Goal: Entertainment & Leisure: Consume media (video, audio)

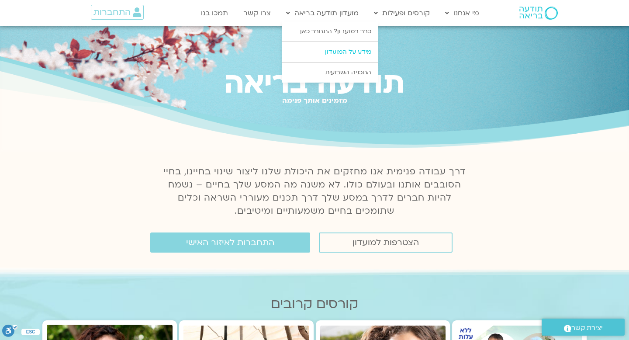
click at [338, 50] on link "מידע על המועדון" at bounding box center [330, 52] width 96 height 20
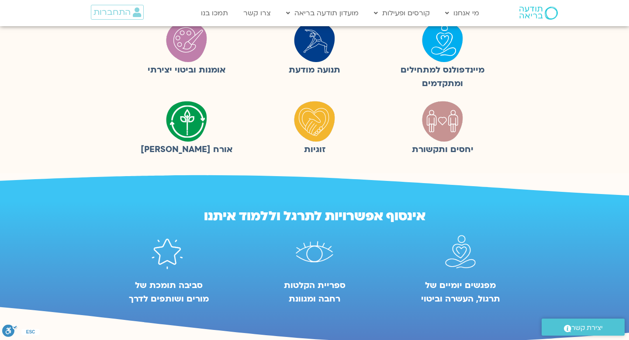
scroll to position [271, 0]
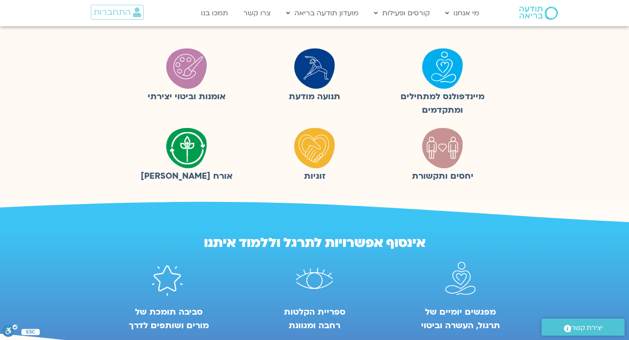
click at [444, 73] on img at bounding box center [443, 68] width 44 height 44
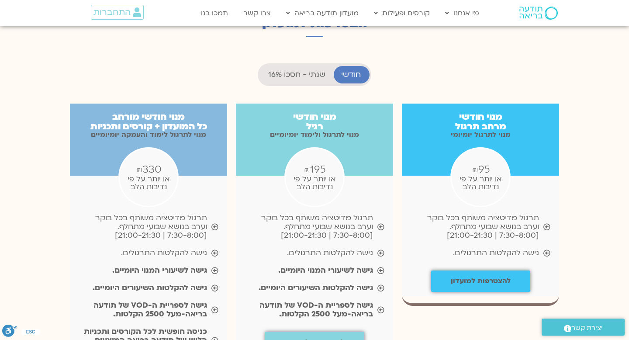
scroll to position [859, 0]
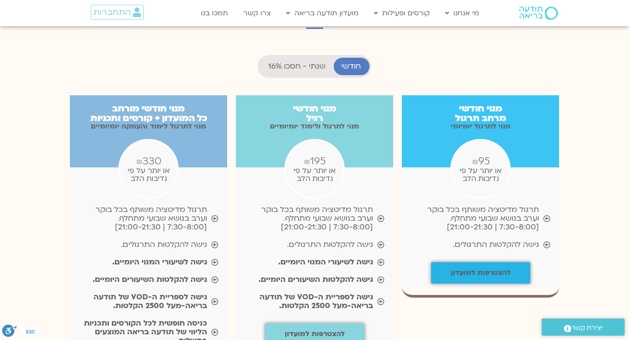
click at [498, 268] on b "להצטרפות למועדון" at bounding box center [481, 273] width 60 height 10
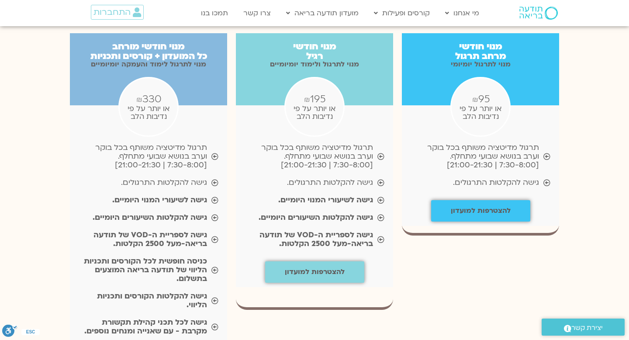
scroll to position [919, 0]
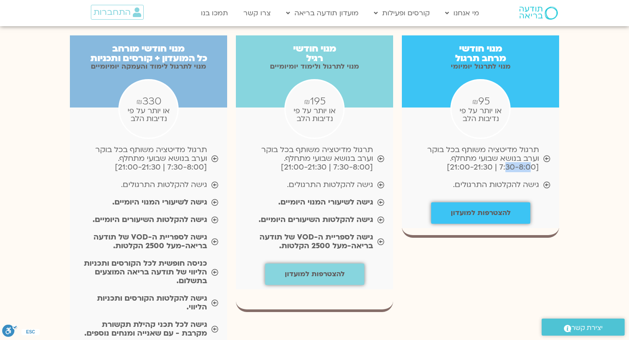
drag, startPoint x: 502, startPoint y: 142, endPoint x: 528, endPoint y: 142, distance: 25.3
click at [528, 146] on span "תרגול מדיטציה משותף בכל בוקר וערב בנושא שבועי מתחלף. [7:30-8:00 | 21:00-21:30]" at bounding box center [475, 159] width 128 height 26
drag, startPoint x: 493, startPoint y: 144, endPoint x: 452, endPoint y: 137, distance: 40.8
click at [452, 146] on span "תרגול מדיטציה משותף בכל בוקר וערב בנושא שבועי מתחלף. [7:30-8:00 | 21:00-21:30]" at bounding box center [475, 159] width 128 height 26
click at [460, 146] on span "תרגול מדיטציה משותף בכל בוקר וערב בנושא שבועי מתחלף. [7:30-8:00 | 21:00-21:30]" at bounding box center [475, 159] width 128 height 26
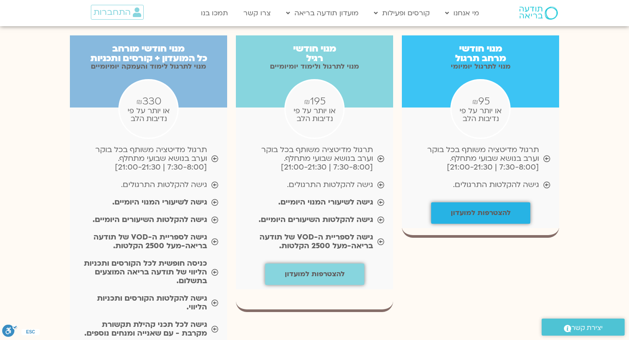
click at [481, 208] on b "להצטרפות למועדון" at bounding box center [481, 213] width 60 height 10
click at [137, 8] on icon at bounding box center [137, 12] width 8 height 10
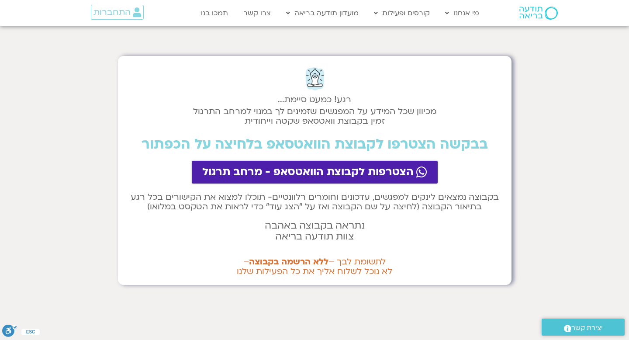
click at [384, 178] on span "הצטרפות לקבוצת הוואטסאפ - מרחב תרגול" at bounding box center [308, 172] width 212 height 12
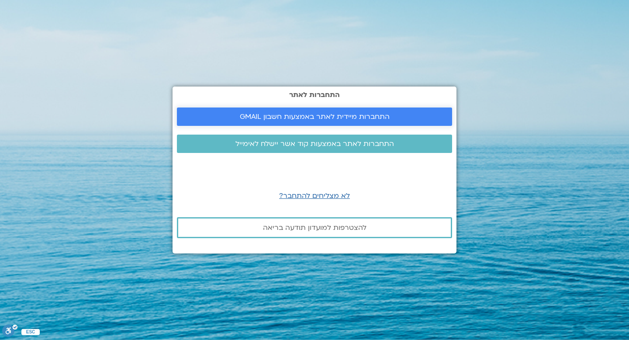
click at [340, 116] on span "התחברות מיידית לאתר באמצעות חשבון GMAIL" at bounding box center [315, 117] width 150 height 8
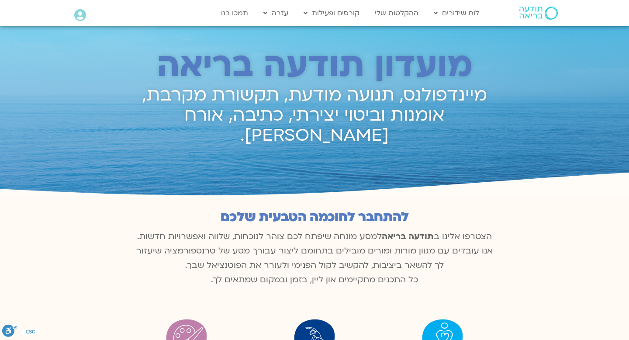
scroll to position [421, 0]
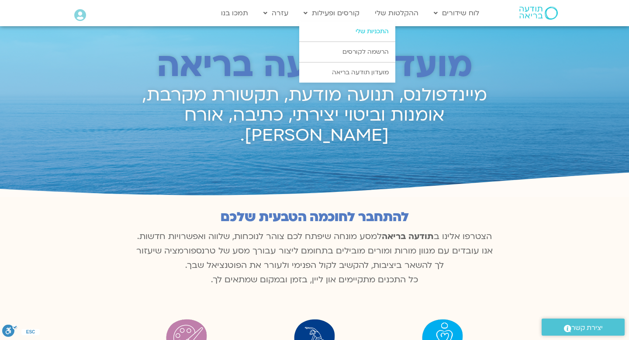
click at [368, 34] on link "התכניות שלי" at bounding box center [347, 31] width 96 height 20
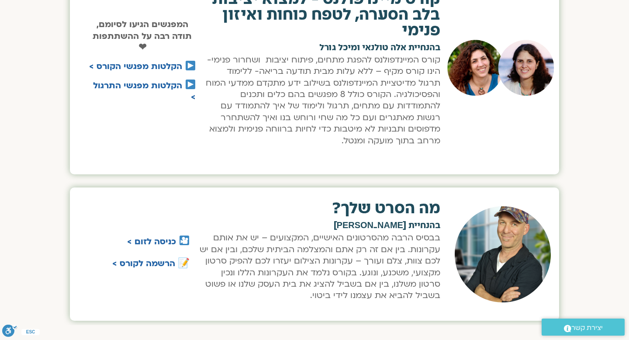
scroll to position [410, 0]
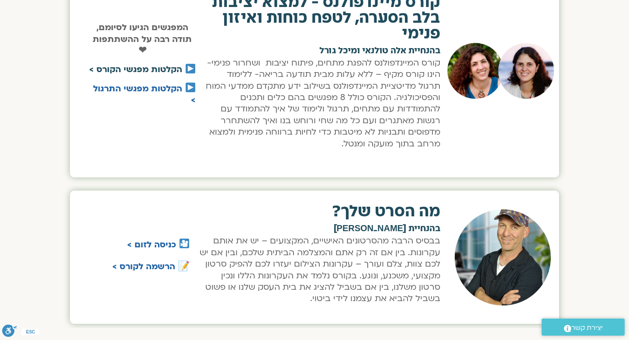
click at [170, 75] on link "הקלטות מפגשי הקורס >" at bounding box center [135, 69] width 93 height 11
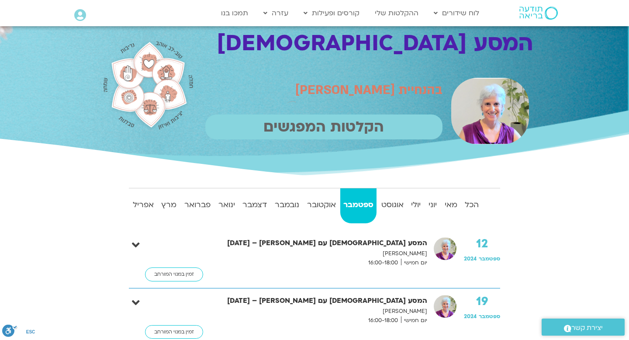
scroll to position [20, 0]
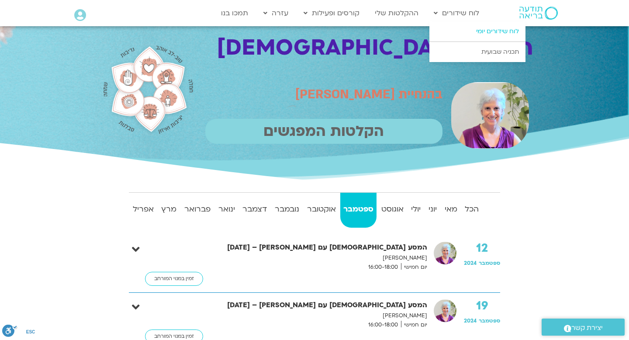
click at [486, 31] on link "לוח שידורים יומי" at bounding box center [478, 31] width 96 height 20
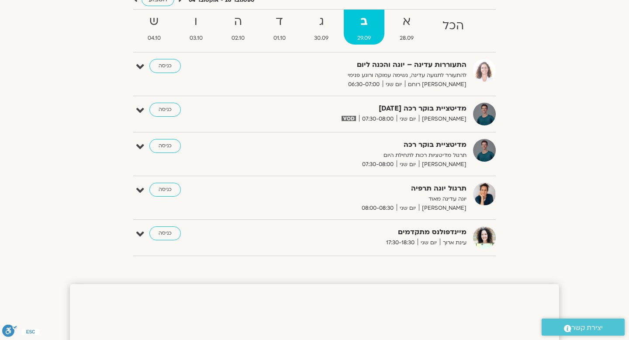
scroll to position [66, 0]
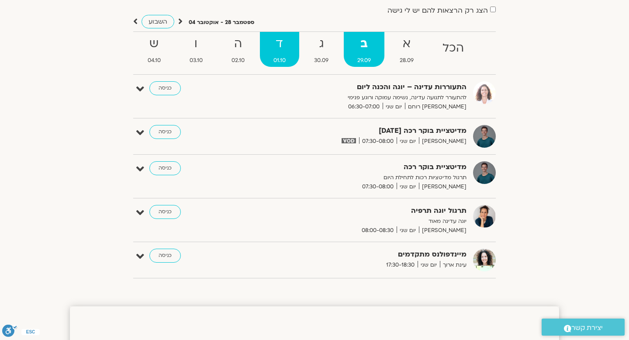
click at [283, 46] on strong "ד" at bounding box center [279, 44] width 39 height 20
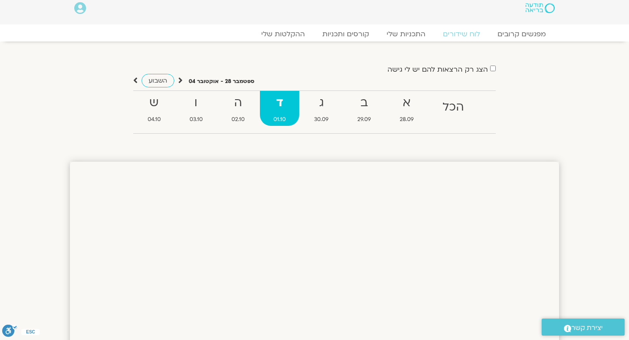
scroll to position [0, 0]
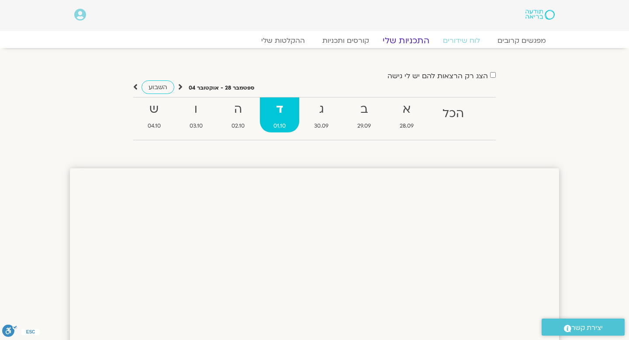
click at [408, 40] on link "התכניות שלי" at bounding box center [406, 40] width 68 height 10
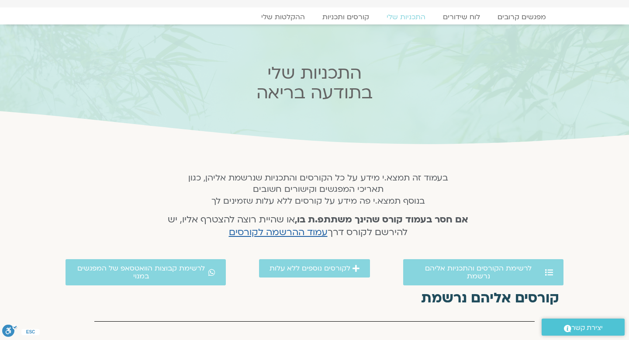
scroll to position [24, 0]
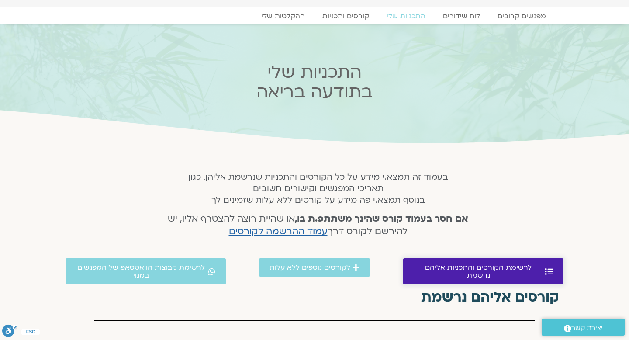
click at [454, 267] on span "לרשימת הקורסים והתכניות אליהם נרשמת" at bounding box center [478, 272] width 129 height 16
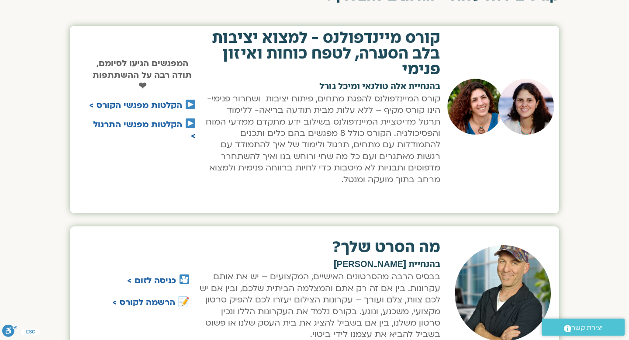
scroll to position [415, 0]
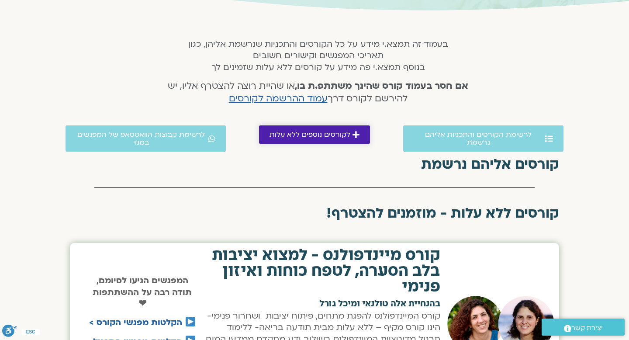
click at [321, 132] on span "לקורסים נוספים ללא עלות" at bounding box center [310, 135] width 81 height 8
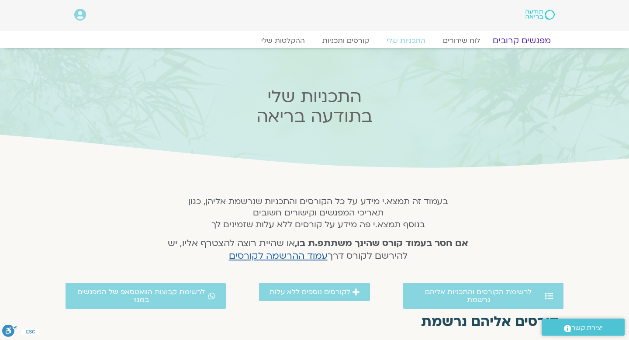
click at [527, 39] on link "מפגשים קרובים" at bounding box center [522, 40] width 79 height 10
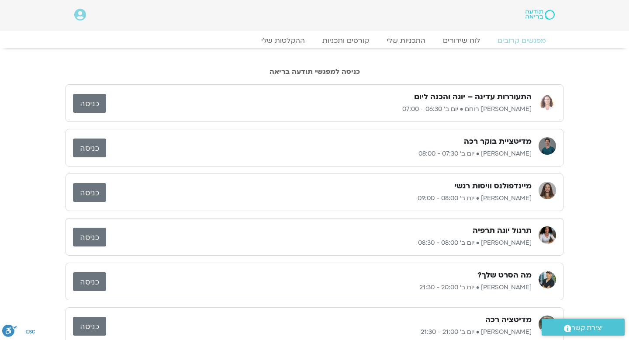
click at [470, 47] on div "מפגשים קרובים לוח שידורים התכניות שלי קורסים ותכניות ההקלטות שלי מפגשים קרובים …" at bounding box center [315, 42] width 490 height 15
click at [469, 44] on link "לוח שידורים" at bounding box center [462, 40] width 66 height 10
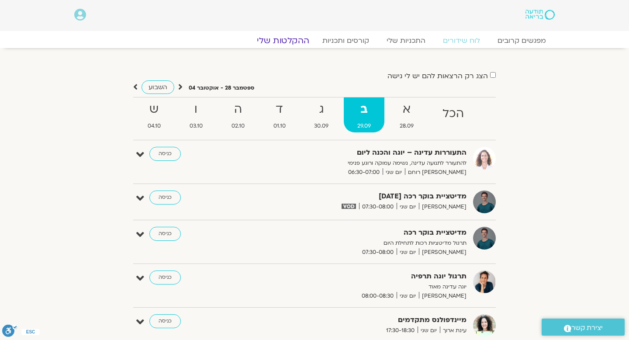
click at [285, 45] on link "ההקלטות שלי" at bounding box center [283, 40] width 73 height 10
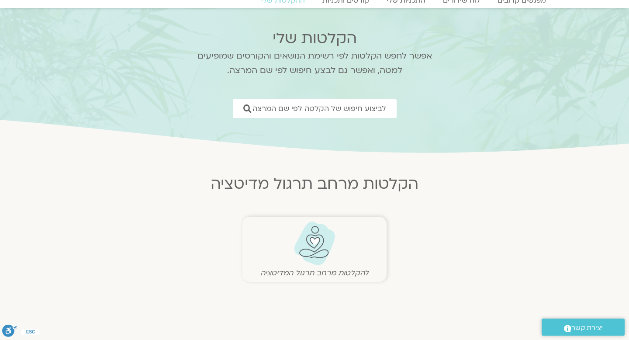
scroll to position [53, 0]
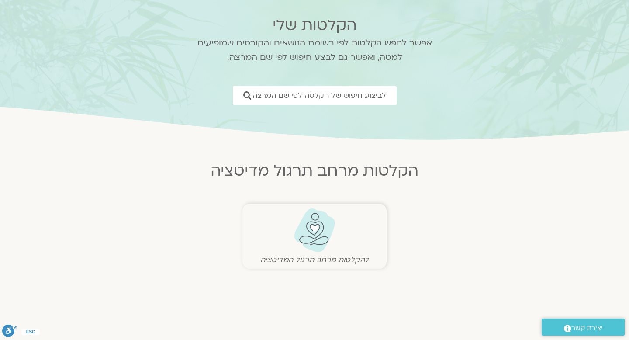
click at [311, 241] on img at bounding box center [314, 230] width 43 height 45
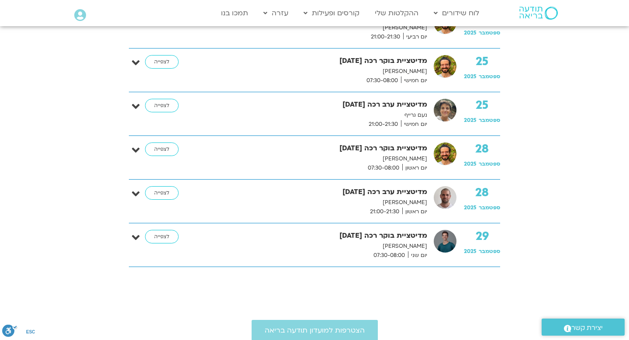
scroll to position [1337, 0]
click at [157, 189] on link "לצפייה" at bounding box center [162, 194] width 34 height 14
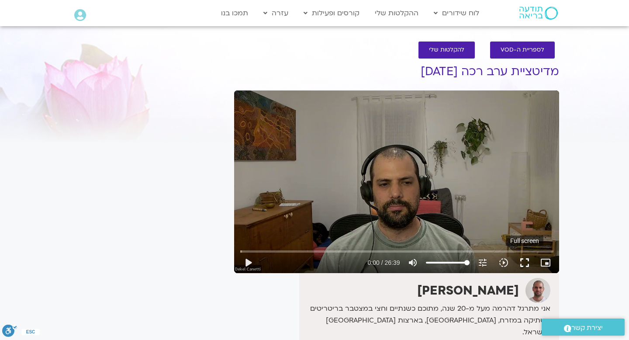
click at [530, 264] on button "fullscreen" at bounding box center [524, 262] width 21 height 21
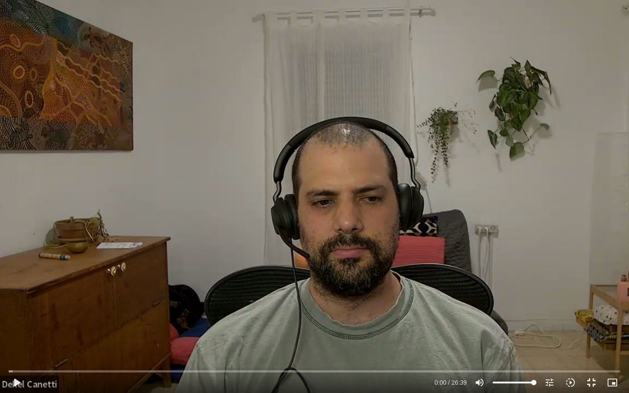
click at [581, 340] on button "fullscreen_exit" at bounding box center [591, 382] width 21 height 21
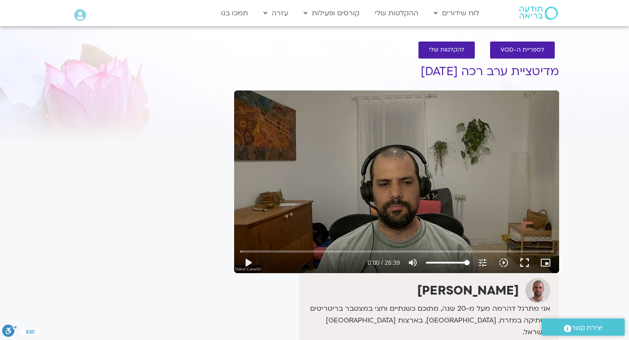
click at [465, 191] on div "Skip Ad 26:20 play_arrow 0:00 / 26:39 volume_up Mute tune Resolution Auto 720p …" at bounding box center [396, 181] width 325 height 183
click at [521, 265] on button "fullscreen" at bounding box center [524, 262] width 21 height 21
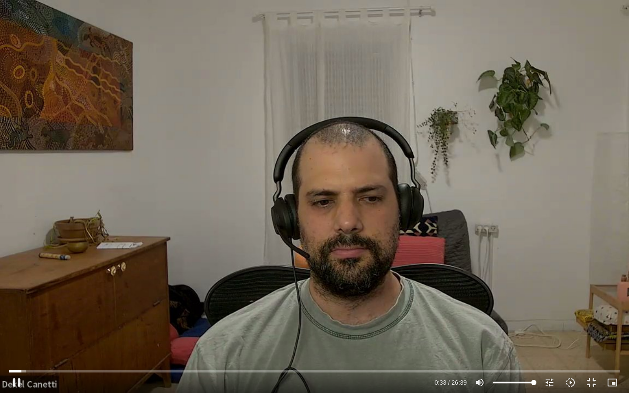
click at [490, 297] on div "Skip Ad 26:31 pause 0:33 / 26:39 volume_up Mute tune Resolution Auto 720p slow_…" at bounding box center [314, 196] width 629 height 393
click at [10, 340] on input "Seek" at bounding box center [314, 371] width 611 height 5
click at [18, 340] on button "play_arrow" at bounding box center [16, 382] width 21 height 21
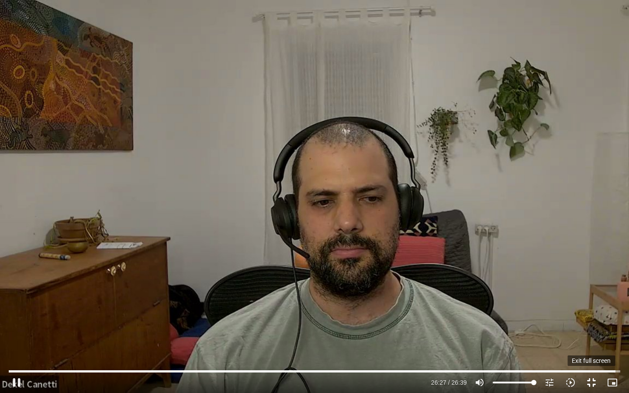
click at [591, 340] on button "fullscreen_exit" at bounding box center [591, 382] width 21 height 21
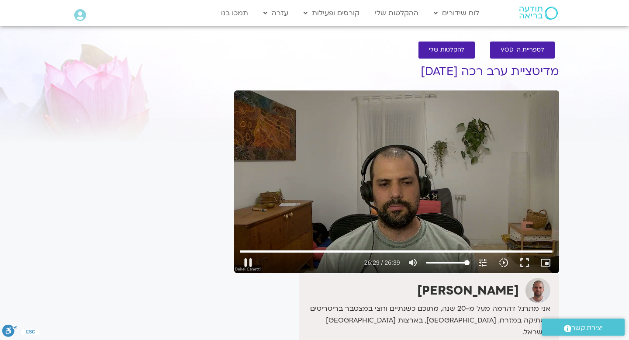
click at [380, 162] on div "Skip Ad 24:54 pause 26:29 / 26:39 volume_up Mute tune Resolution Auto 720p slow…" at bounding box center [396, 181] width 325 height 183
type input "1589.488082"
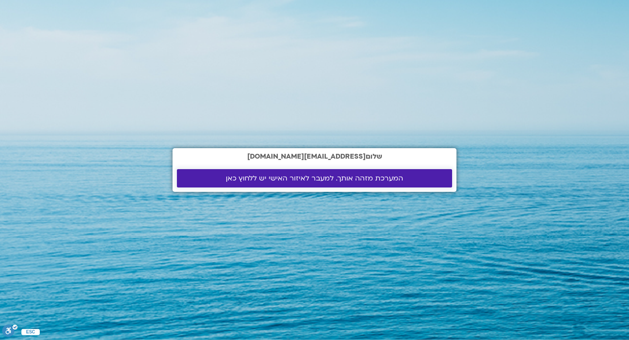
click at [306, 174] on span "המערכת מזהה אותך. למעבר לאיזור האישי יש ללחוץ כאן" at bounding box center [314, 178] width 177 height 8
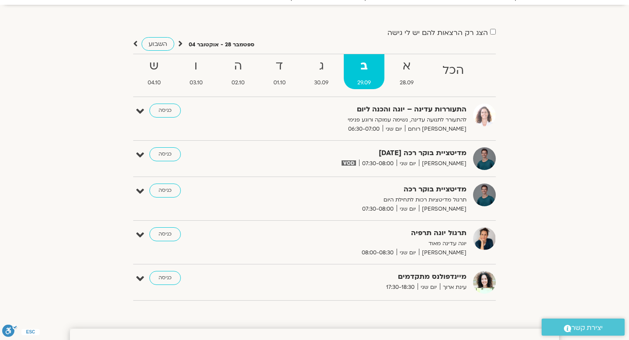
scroll to position [59, 0]
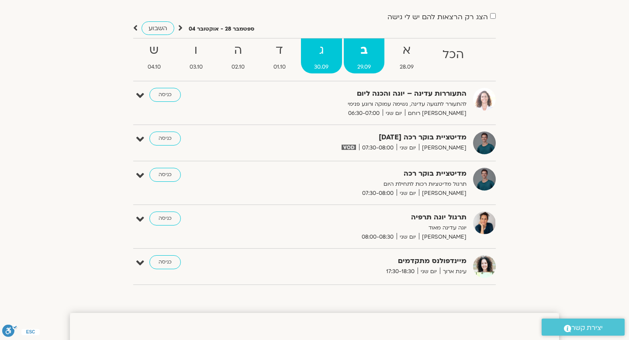
click at [313, 45] on strong "ג" at bounding box center [322, 51] width 42 height 20
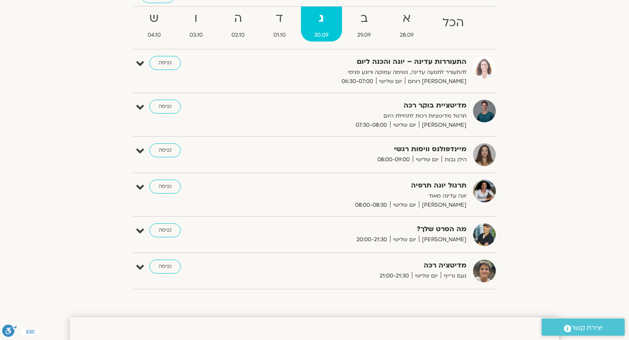
scroll to position [90, 0]
click at [138, 109] on icon at bounding box center [140, 108] width 8 height 12
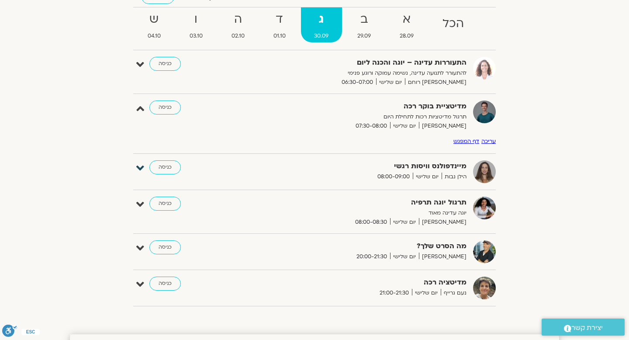
click at [143, 164] on icon at bounding box center [140, 168] width 8 height 12
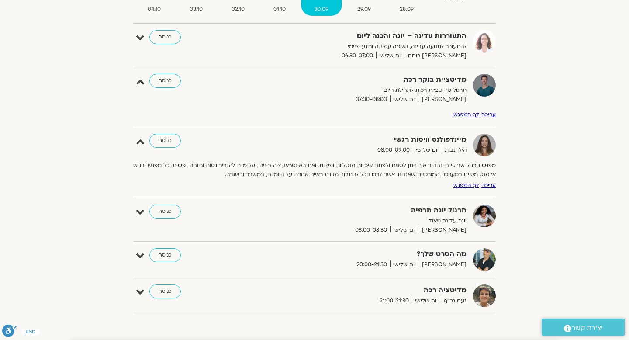
scroll to position [116, 0]
